Goal: Information Seeking & Learning: Learn about a topic

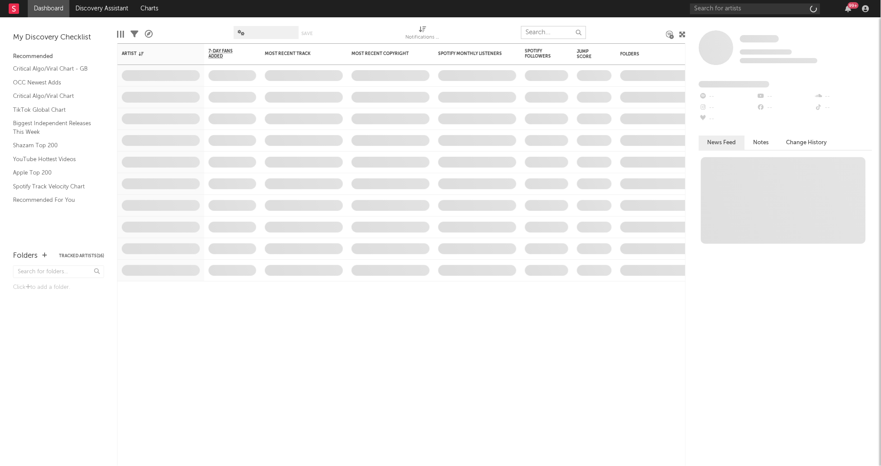
click at [558, 33] on input "text" at bounding box center [553, 32] width 65 height 13
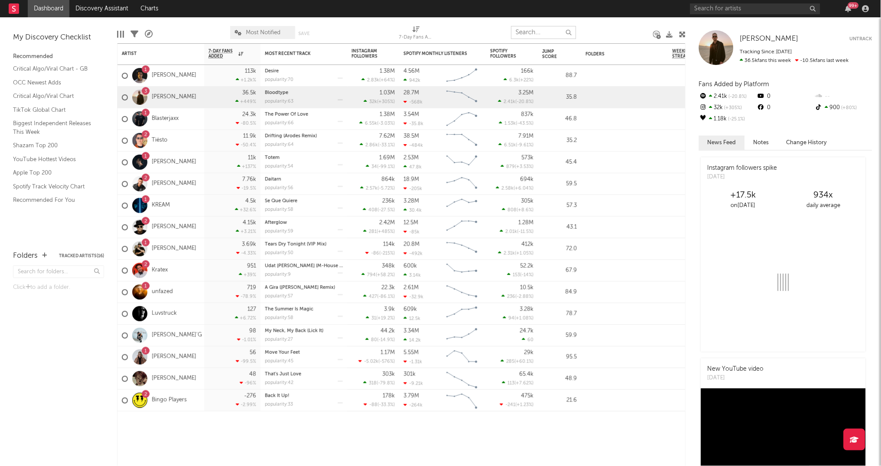
click at [550, 32] on input "text" at bounding box center [543, 32] width 65 height 13
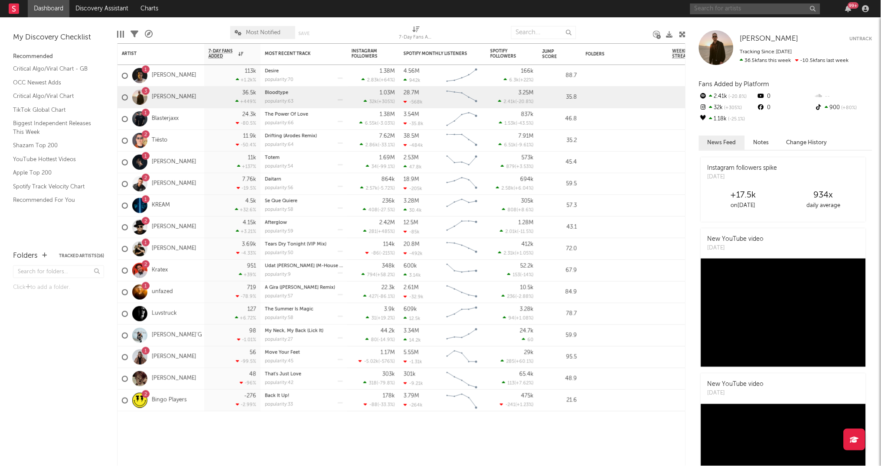
click at [772, 12] on input "text" at bounding box center [755, 8] width 130 height 11
type input "kshmr"
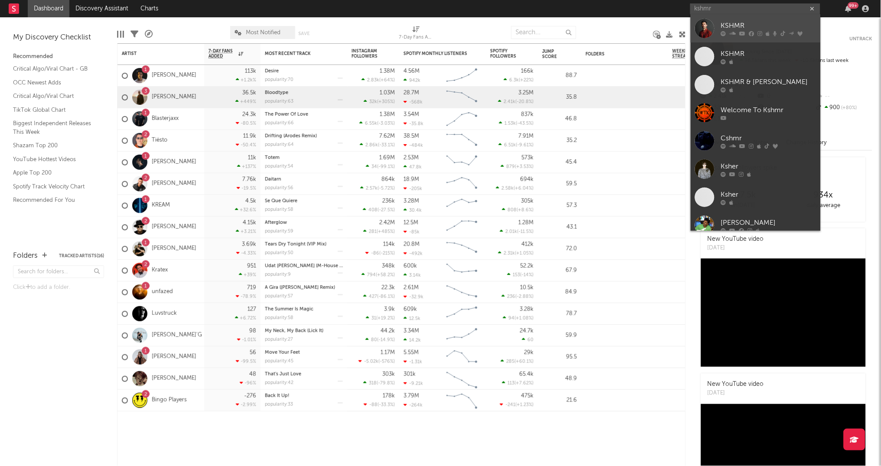
click at [751, 25] on div "KSHMR" at bounding box center [768, 26] width 95 height 10
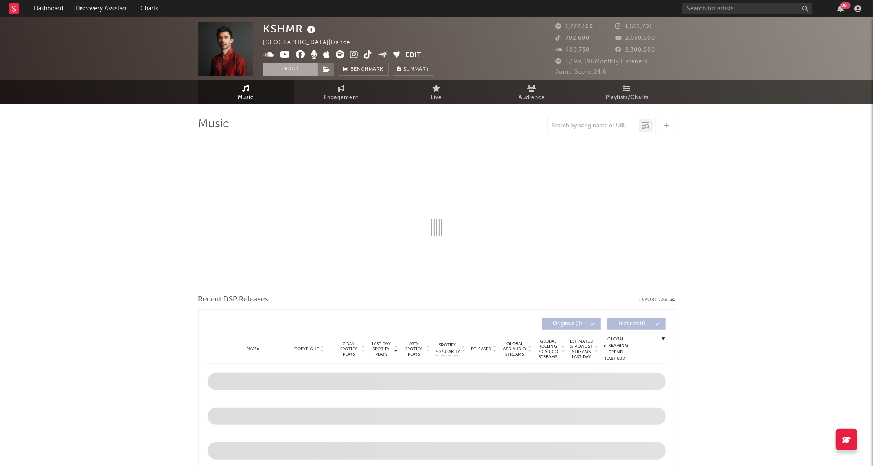
click at [288, 71] on button "Track" at bounding box center [290, 69] width 54 height 13
click at [599, 128] on div at bounding box center [593, 125] width 91 height 11
click at [599, 128] on input "text" at bounding box center [593, 126] width 91 height 7
select select "6m"
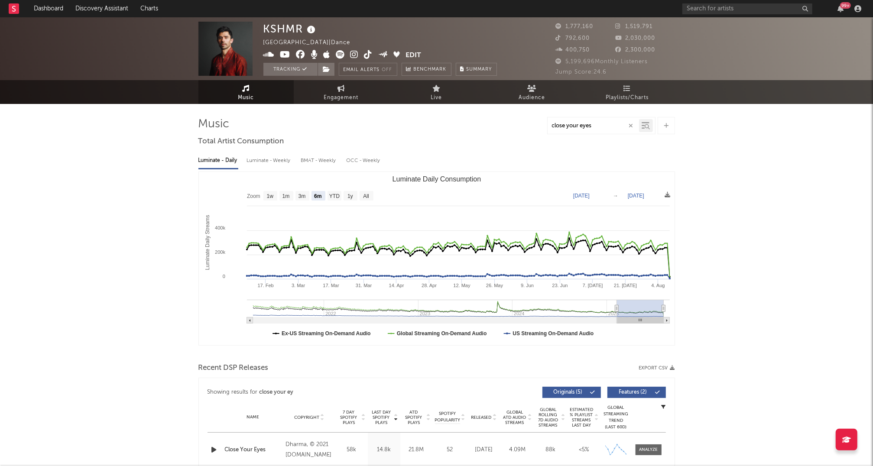
type input "close your eyes"
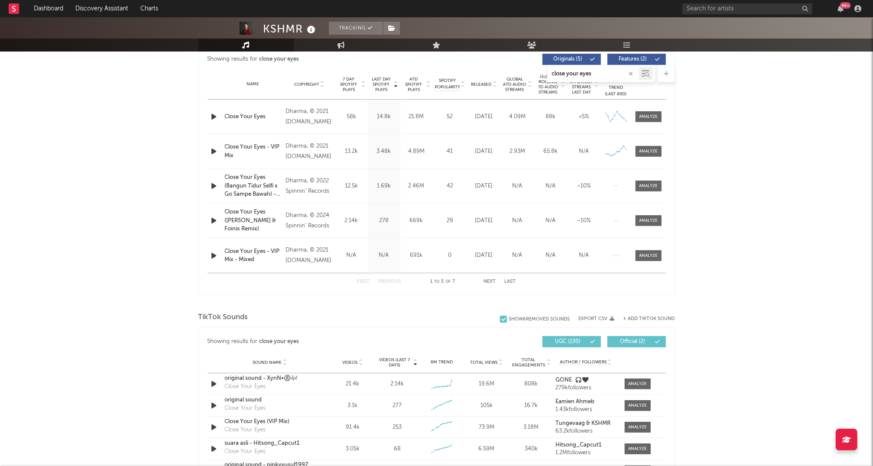
scroll to position [383, 0]
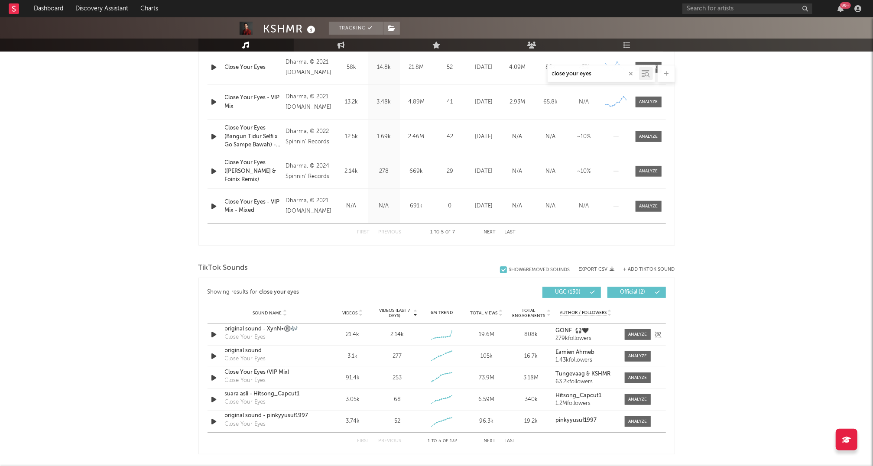
click at [249, 330] on div "original sound - XynN•®️🎶" at bounding box center [270, 329] width 91 height 9
